Goal: Task Accomplishment & Management: Manage account settings

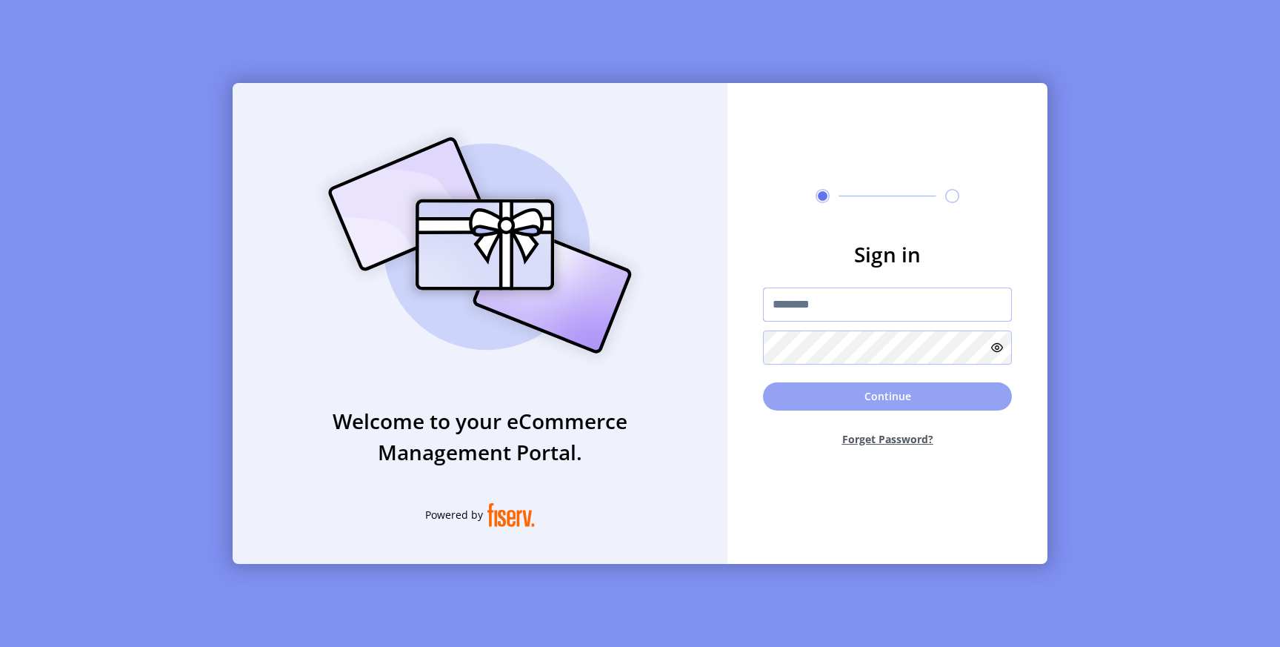
type input "*********"
click at [832, 396] on button "Continue" at bounding box center [887, 396] width 249 height 28
